Goal: Information Seeking & Learning: Understand process/instructions

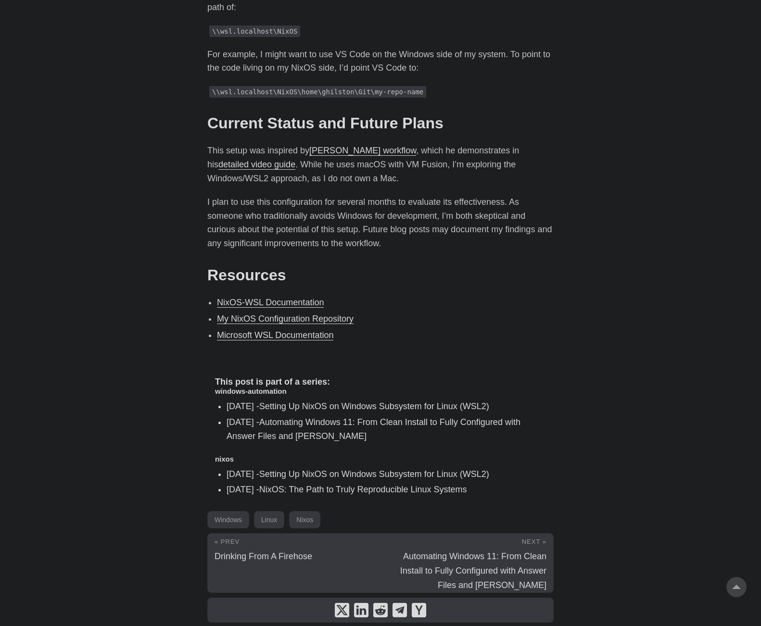
scroll to position [1876, 0]
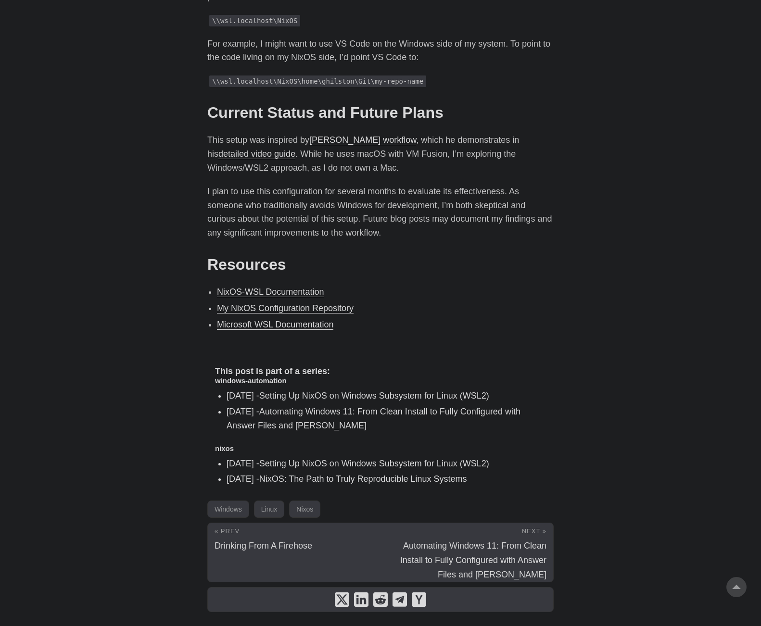
click at [381, 135] on link "[PERSON_NAME] workflow" at bounding box center [362, 140] width 107 height 10
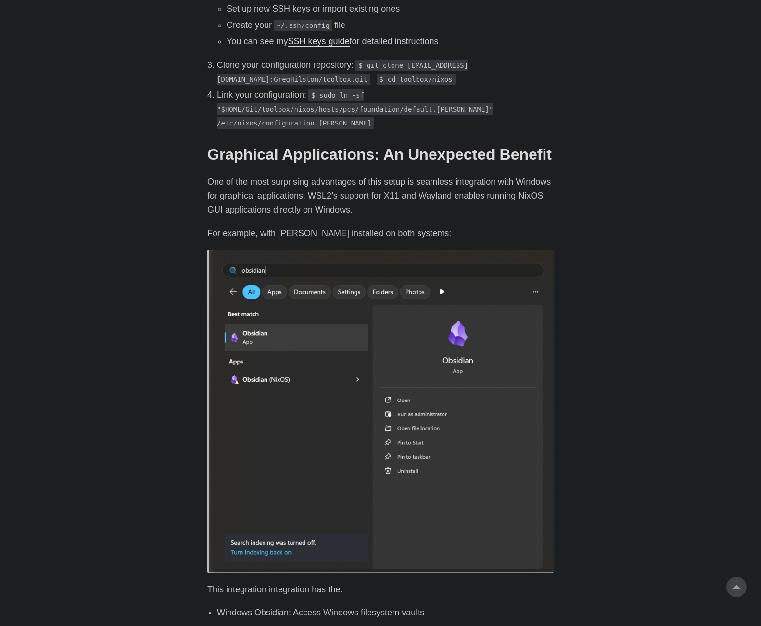
scroll to position [1106, 0]
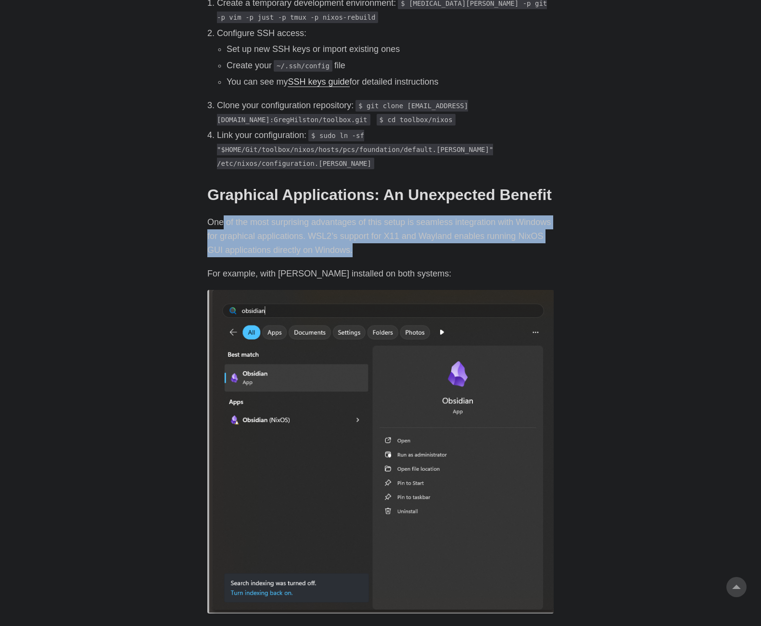
drag, startPoint x: 223, startPoint y: 193, endPoint x: 514, endPoint y: 217, distance: 292.0
click at [514, 217] on p "One of the most surprising advantages of this setup is seamless integration wit…" at bounding box center [380, 236] width 346 height 41
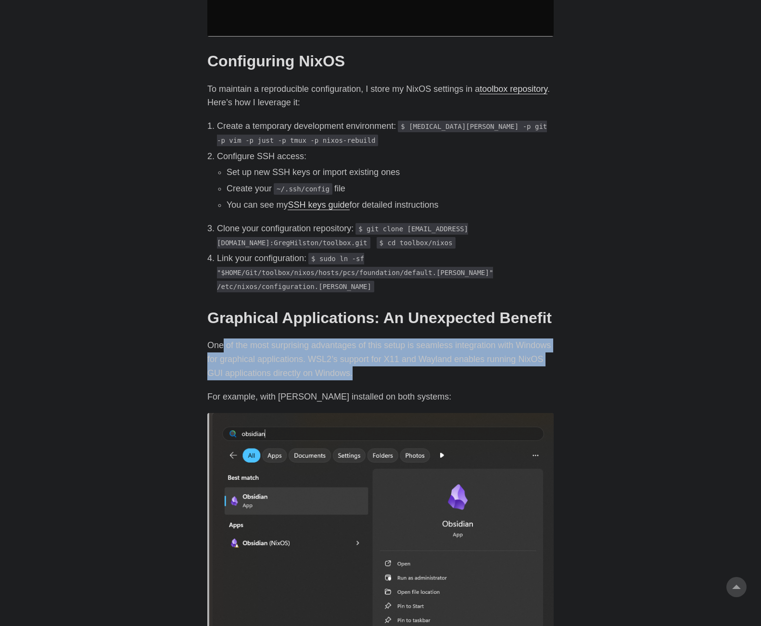
scroll to position [866, 0]
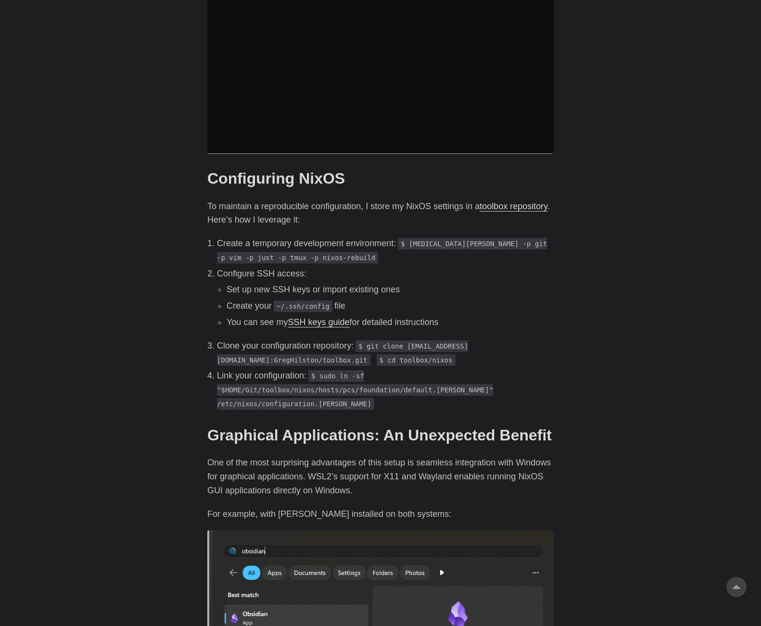
click at [258, 200] on p "To maintain a reproducible configuration, I store my NixOS settings in a toolbo…" at bounding box center [380, 214] width 346 height 28
drag, startPoint x: 298, startPoint y: 188, endPoint x: 476, endPoint y: 188, distance: 178.5
click at [476, 200] on p "To maintain a reproducible configuration, I store my NixOS settings in a toolbo…" at bounding box center [380, 214] width 346 height 28
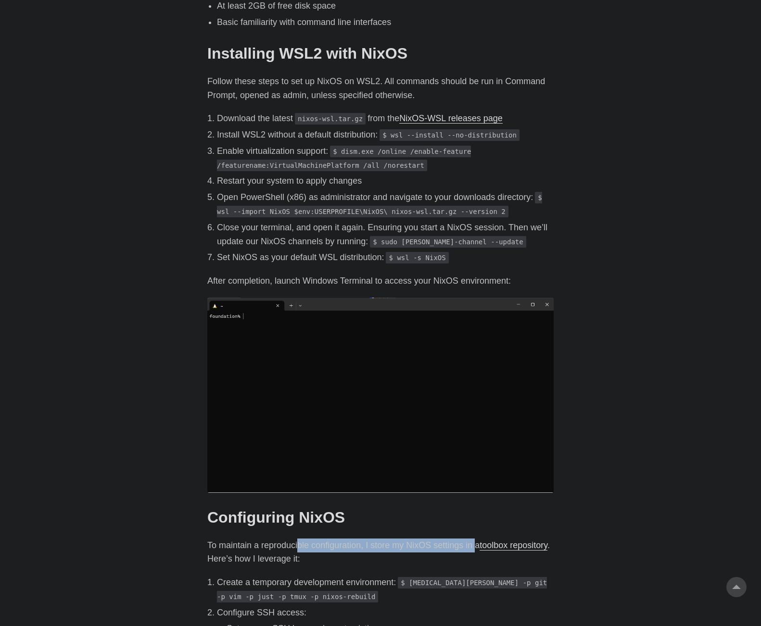
scroll to position [529, 0]
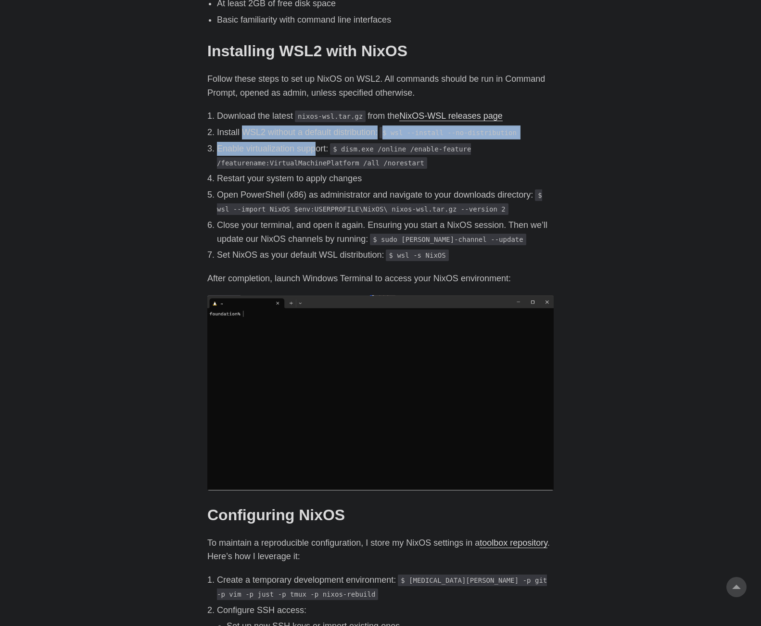
drag, startPoint x: 242, startPoint y: 117, endPoint x: 313, endPoint y: 132, distance: 72.3
click at [313, 132] on ol "Download the latest nixos-wsl.tar.gz from the NixOS-WSL releases page Install W…" at bounding box center [380, 185] width 346 height 153
click at [353, 126] on p "Install WSL2 without a default distribution: $ wsl --install --no-distribution" at bounding box center [385, 133] width 337 height 14
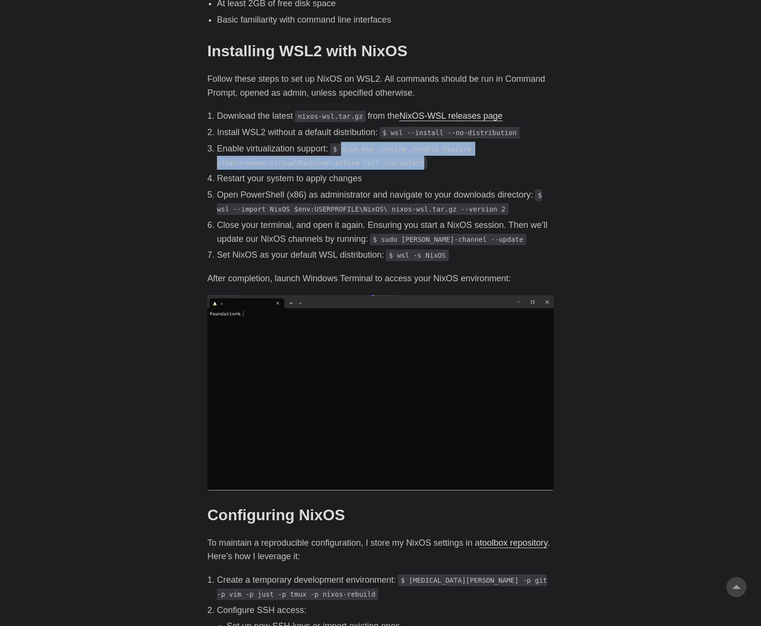
drag, startPoint x: 342, startPoint y: 135, endPoint x: 410, endPoint y: 154, distance: 71.6
click at [410, 154] on p "Enable virtualization support: $ dism.exe /online /enable-feature /featurename:…" at bounding box center [385, 156] width 337 height 28
copy code "dism.exe /online /enable-feature /featurename:VirtualMachinePlatform /all /nore…"
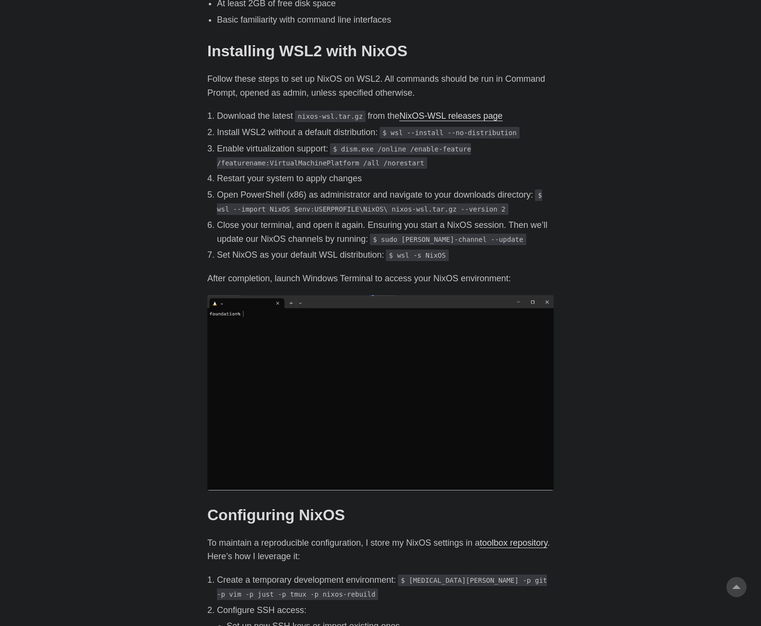
drag, startPoint x: 240, startPoint y: 134, endPoint x: 294, endPoint y: 141, distance: 54.4
click at [294, 142] on p "Enable virtualization support: $ dism.exe /online /enable-feature /featurename:…" at bounding box center [385, 156] width 337 height 28
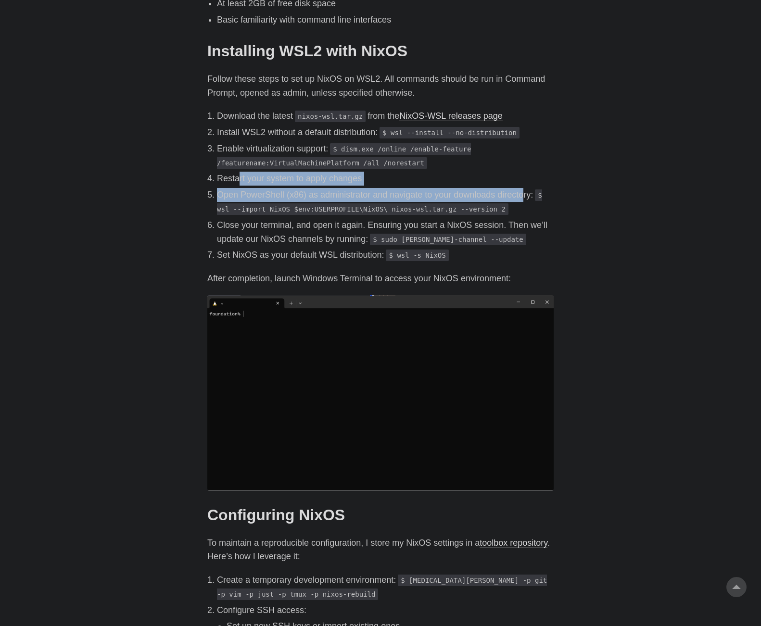
drag, startPoint x: 238, startPoint y: 167, endPoint x: 520, endPoint y: 176, distance: 282.5
click at [520, 176] on ol "Download the latest nixos-wsl.tar.gz from the NixOS-WSL releases page Install W…" at bounding box center [380, 185] width 346 height 153
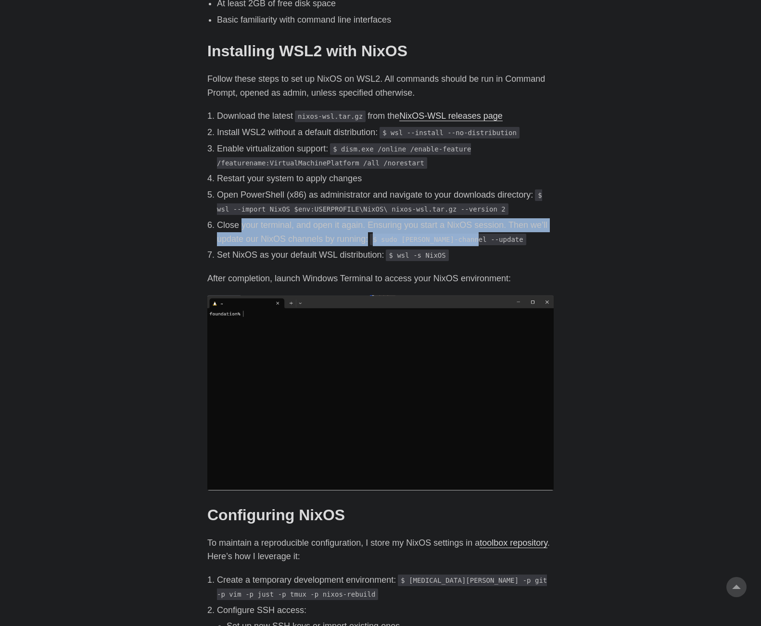
drag, startPoint x: 240, startPoint y: 212, endPoint x: 470, endPoint y: 225, distance: 229.8
click at [470, 225] on p "Close your terminal, and open it again. Ensuring you start a NixOS session. The…" at bounding box center [385, 232] width 337 height 28
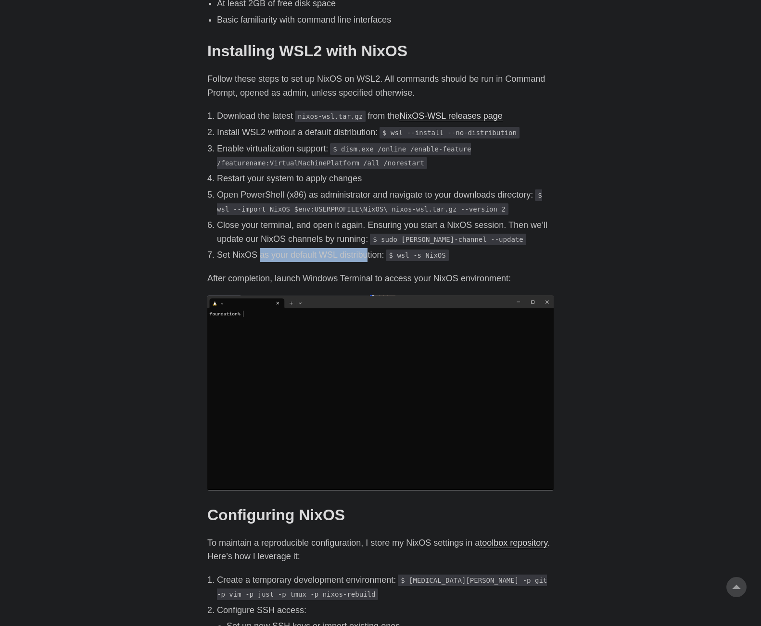
drag, startPoint x: 259, startPoint y: 241, endPoint x: 364, endPoint y: 246, distance: 104.5
click at [364, 248] on p "Set NixOS as your default WSL distribution: $ wsl -s NixOS" at bounding box center [385, 255] width 337 height 14
drag, startPoint x: 393, startPoint y: 243, endPoint x: 441, endPoint y: 242, distance: 47.6
click at [441, 250] on code "$ wsl -s NixOS" at bounding box center [417, 256] width 63 height 12
copy code "wsl -s NixOS"
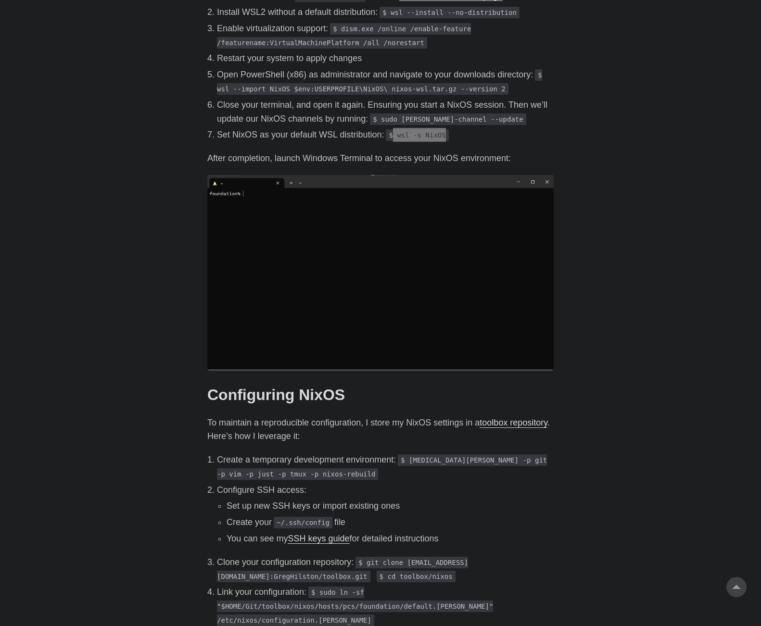
scroll to position [673, 0]
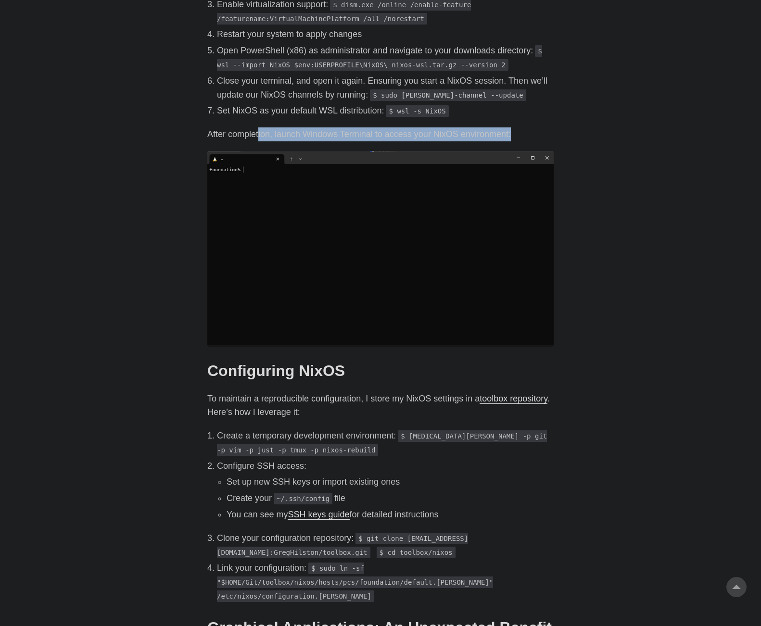
drag, startPoint x: 259, startPoint y: 124, endPoint x: 513, endPoint y: 127, distance: 254.5
click at [513, 127] on p "After completion, launch Windows Terminal to access your NixOS environment:" at bounding box center [380, 134] width 346 height 14
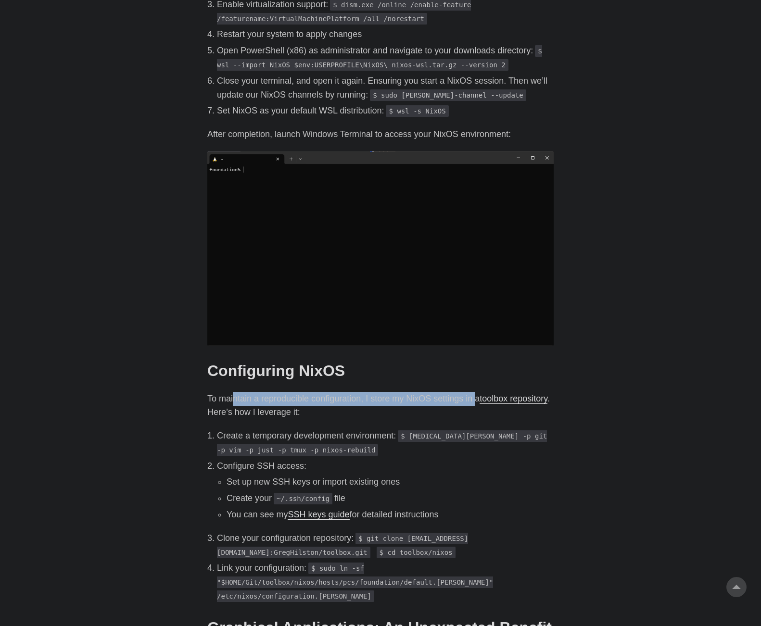
drag, startPoint x: 294, startPoint y: 362, endPoint x: 477, endPoint y: 386, distance: 184.4
click at [477, 386] on div "Introduction # As a developer who traditionally dual-boots Windows and Linux, I…" at bounding box center [380, 594] width 346 height 1880
click at [496, 394] on link "toolbox repository" at bounding box center [514, 399] width 68 height 10
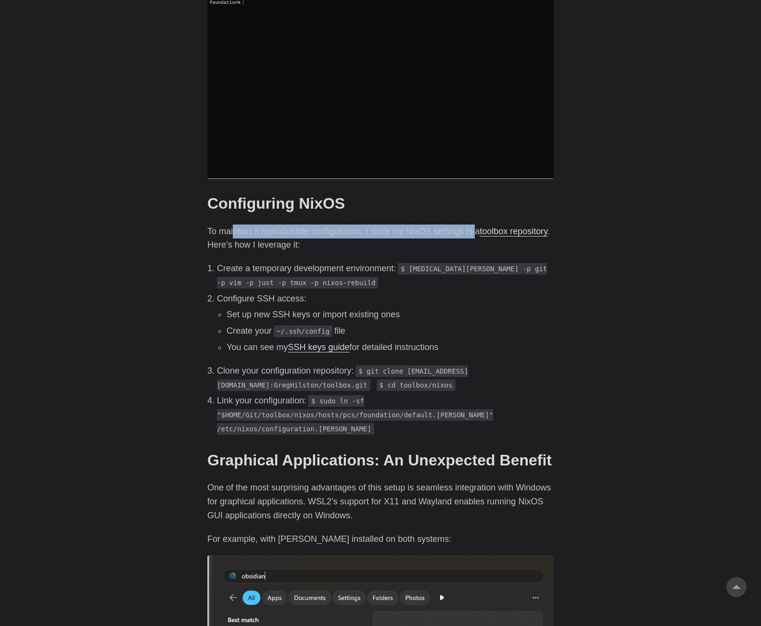
scroll to position [914, 0]
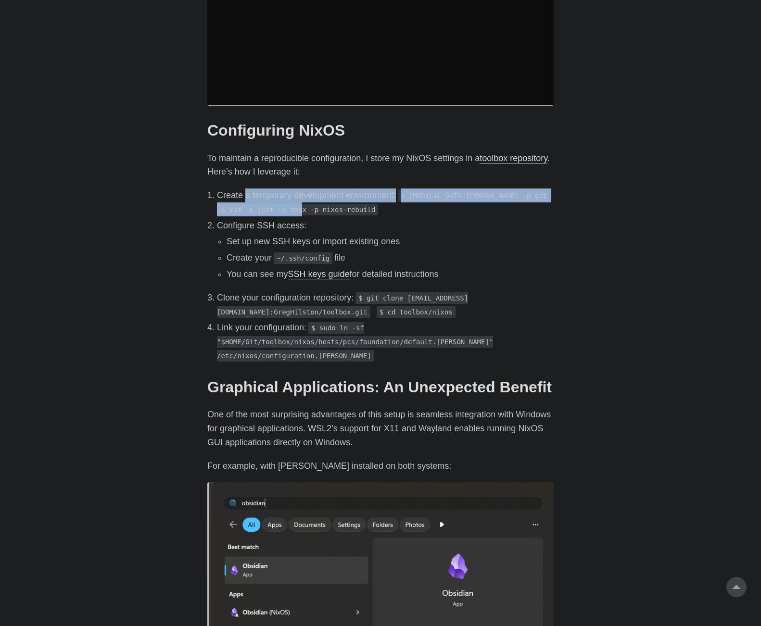
drag, startPoint x: 245, startPoint y: 184, endPoint x: 294, endPoint y: 199, distance: 51.1
click at [294, 199] on p "Create a temporary development environment: $ nix-shell -p git -p vim -p just -…" at bounding box center [385, 203] width 337 height 28
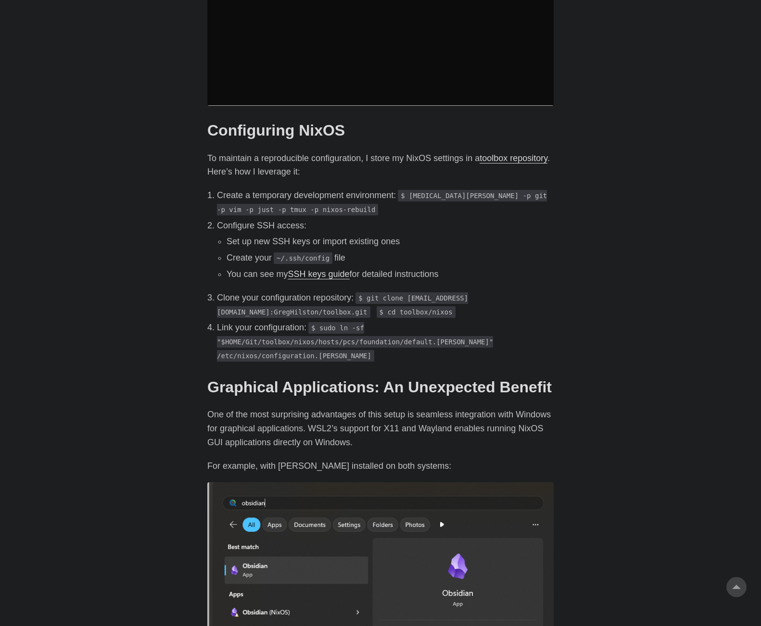
click at [236, 251] on li "Create your ~/.ssh/config file" at bounding box center [390, 258] width 327 height 14
drag, startPoint x: 230, startPoint y: 227, endPoint x: 264, endPoint y: 243, distance: 37.6
click at [264, 243] on ul "Set up new SSH keys or import existing ones Create your ~/.ssh/config file You …" at bounding box center [385, 258] width 337 height 46
click at [255, 251] on li "Create your ~/.ssh/config file" at bounding box center [390, 258] width 327 height 14
drag, startPoint x: 232, startPoint y: 260, endPoint x: 281, endPoint y: 262, distance: 49.1
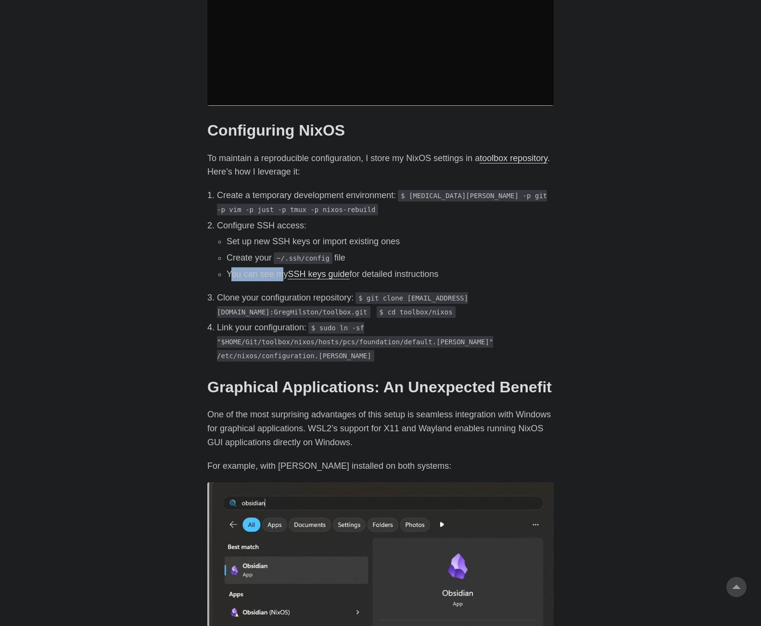
click at [281, 267] on li "You can see my SSH keys guide for detailed instructions" at bounding box center [390, 274] width 327 height 14
click at [302, 269] on link "SSH keys guide" at bounding box center [319, 274] width 62 height 10
drag, startPoint x: 222, startPoint y: 281, endPoint x: 354, endPoint y: 288, distance: 131.5
click at [354, 291] on p "Clone your configuration repository: $ git clone git@github.com:GregHilston/too…" at bounding box center [385, 305] width 337 height 28
click at [499, 153] on link "toolbox repository" at bounding box center [514, 158] width 68 height 10
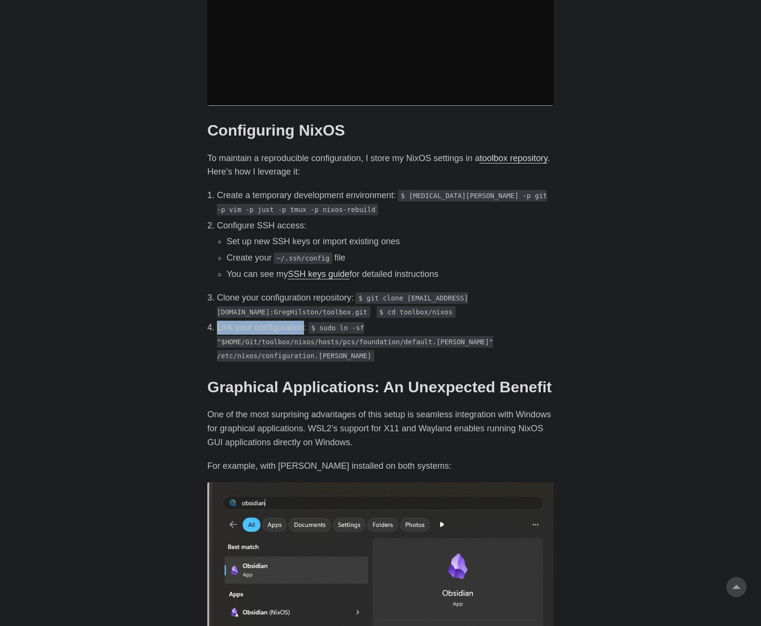
drag, startPoint x: 216, startPoint y: 311, endPoint x: 303, endPoint y: 313, distance: 87.1
click at [303, 321] on li "Link your configuration: $ sudo ln -sf "$HOME/Git/toolbox/nixos/hosts/pcs/found…" at bounding box center [385, 341] width 337 height 41
click at [433, 306] on ol "Create a temporary development environment: $ nix-shell -p git -p vim -p just -…" at bounding box center [380, 276] width 346 height 174
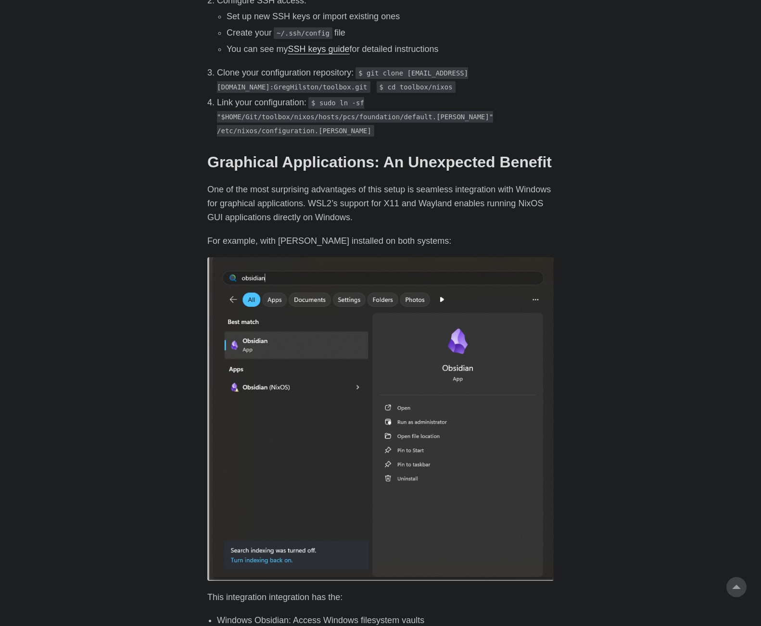
scroll to position [1251, 0]
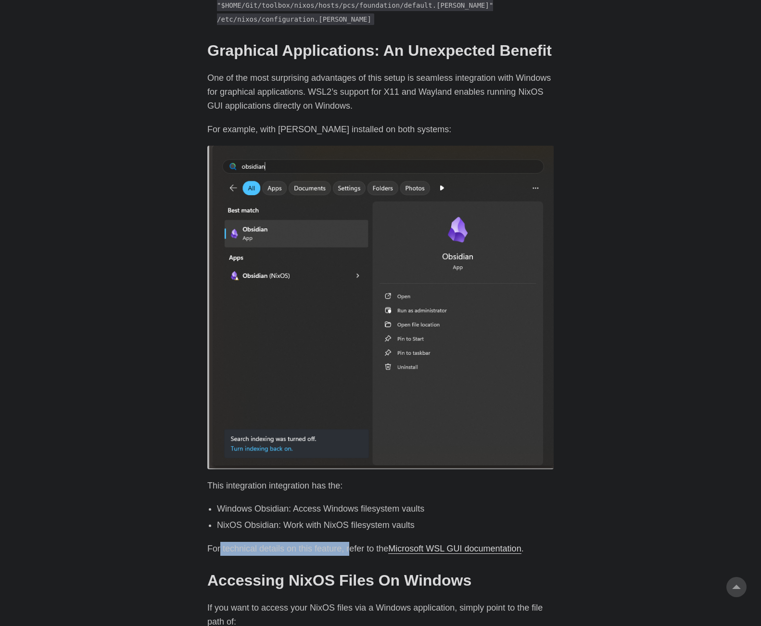
drag, startPoint x: 219, startPoint y: 520, endPoint x: 348, endPoint y: 524, distance: 128.5
click at [348, 542] on p "For technical details on this feature, refer to the Microsoft WSL GUI documenta…" at bounding box center [380, 549] width 346 height 14
click at [481, 544] on link "Microsoft WSL GUI documentation" at bounding box center [454, 549] width 133 height 10
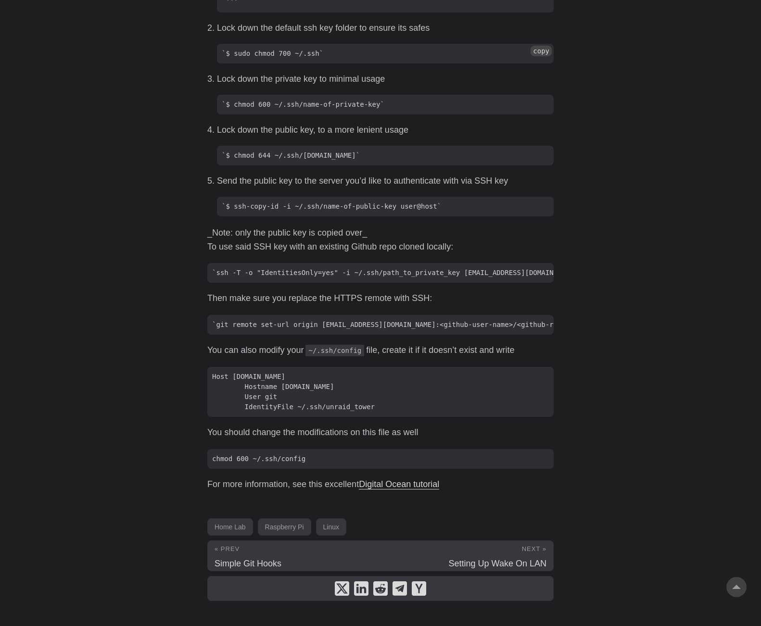
scroll to position [828, 0]
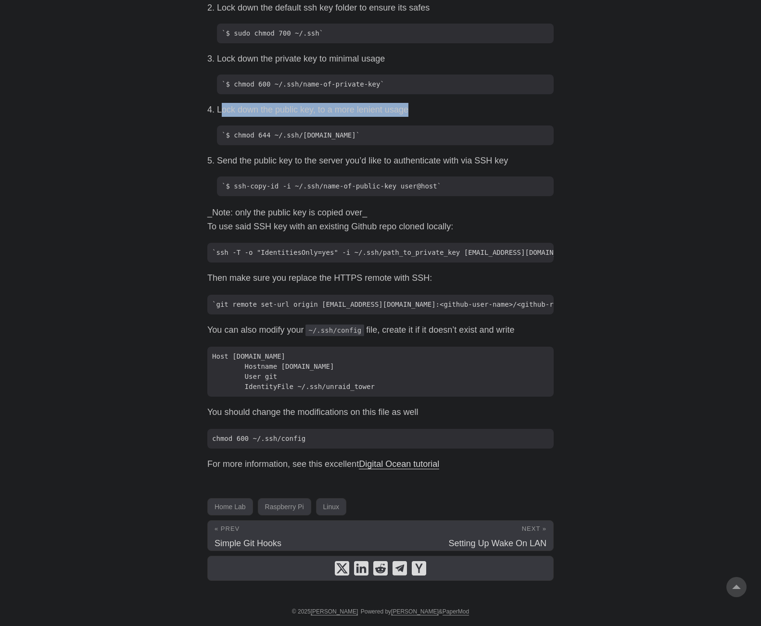
drag, startPoint x: 219, startPoint y: 115, endPoint x: 423, endPoint y: 110, distance: 203.6
click at [423, 110] on p "Lock down the public key, to a more lenient usage" at bounding box center [385, 110] width 337 height 14
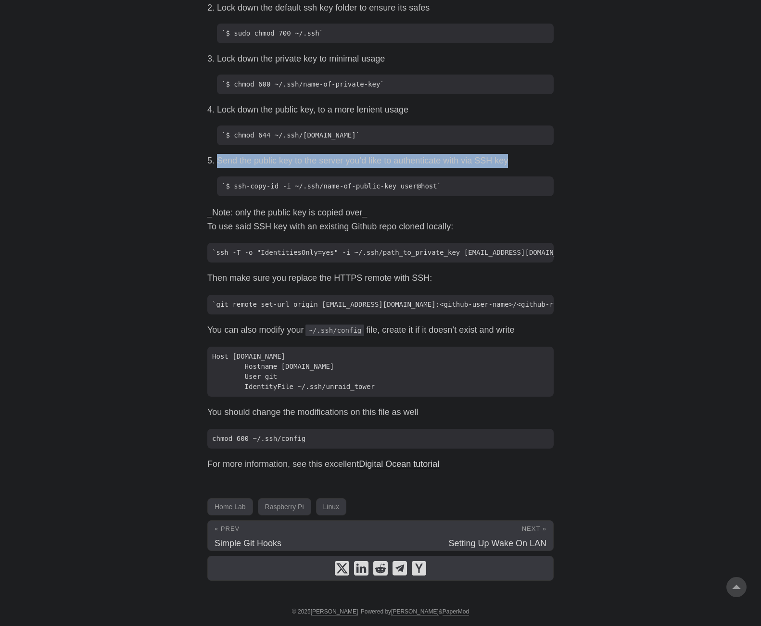
drag, startPoint x: 203, startPoint y: 164, endPoint x: 513, endPoint y: 159, distance: 310.8
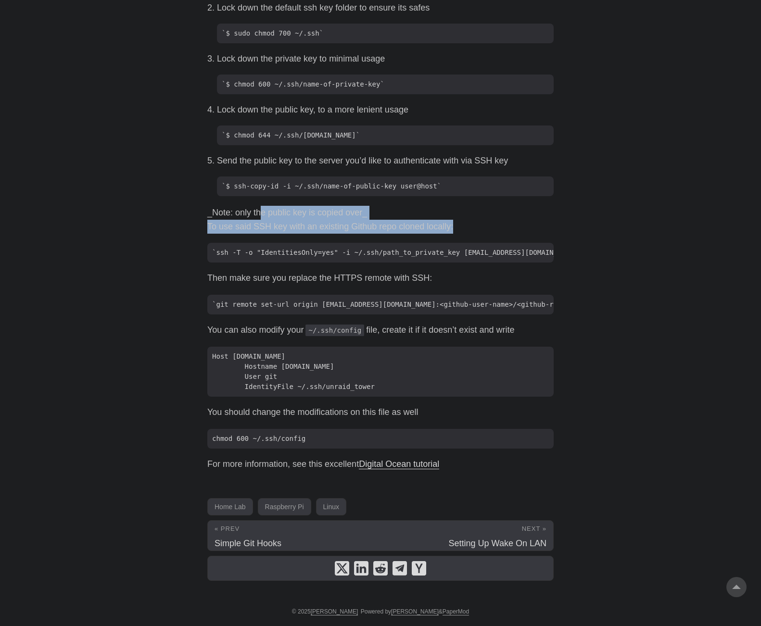
drag, startPoint x: 255, startPoint y: 213, endPoint x: 466, endPoint y: 224, distance: 211.0
click at [466, 224] on p "To use said SSH key with an existing Github repo cloned locally:" at bounding box center [380, 227] width 346 height 14
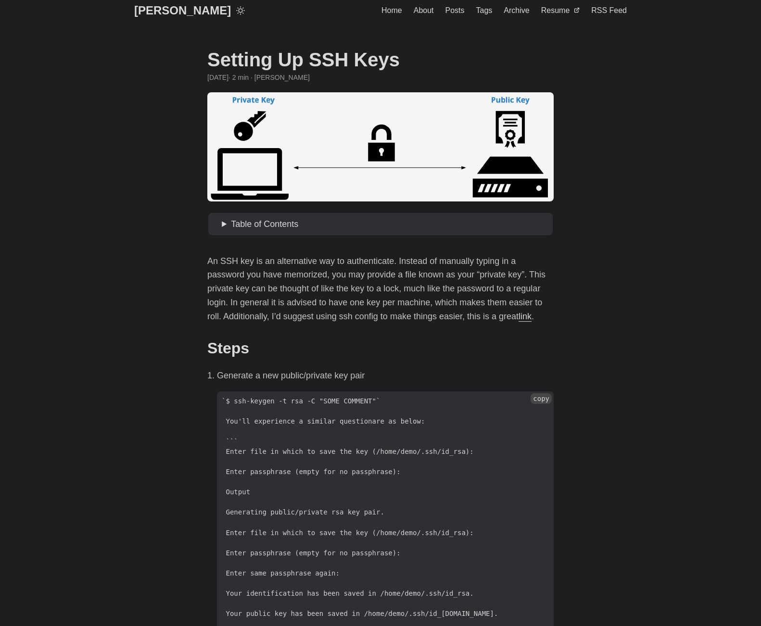
scroll to position [0, 0]
